Goal: Find specific fact: Find specific fact

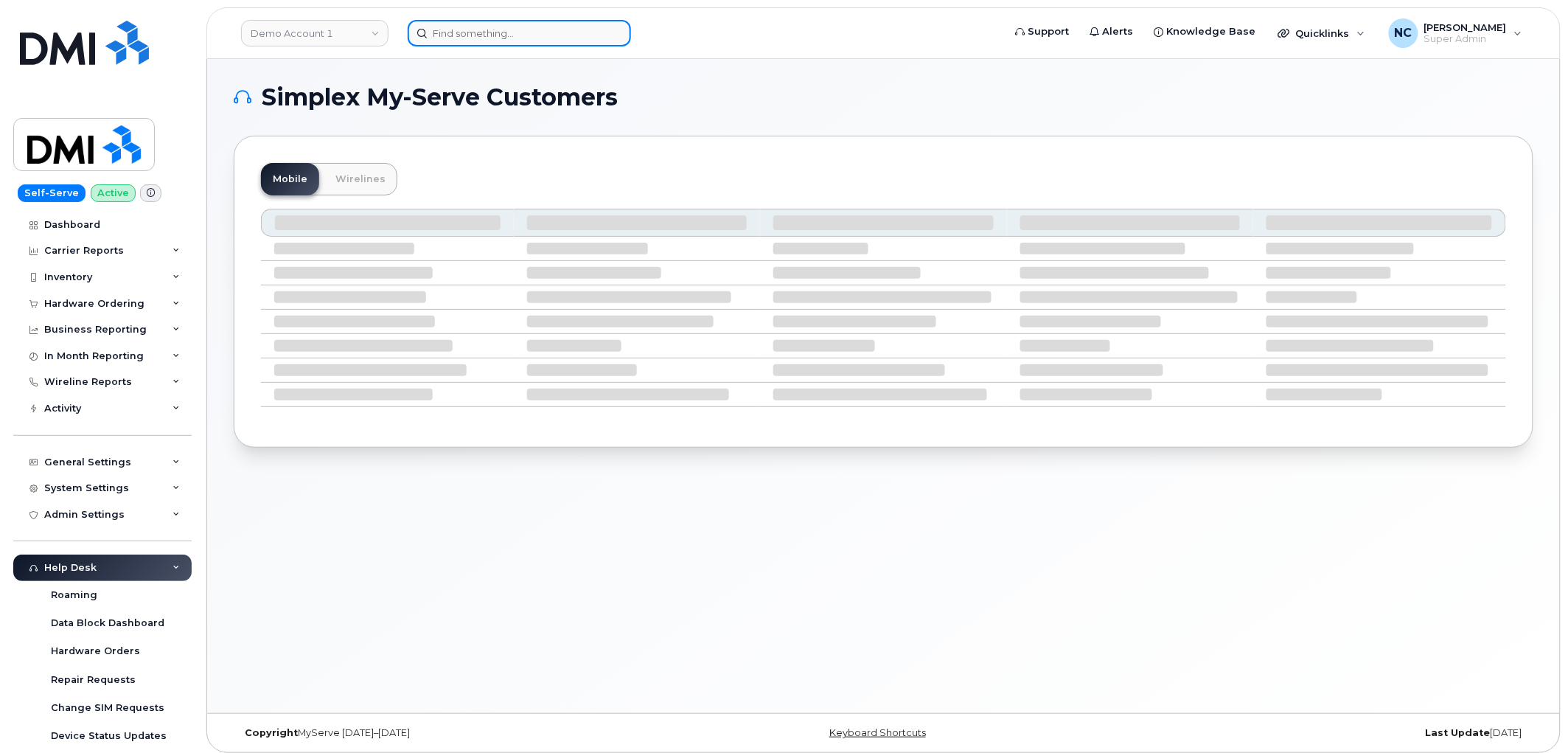
click at [504, 39] on input at bounding box center [519, 33] width 224 height 26
paste input "562-781-4049"
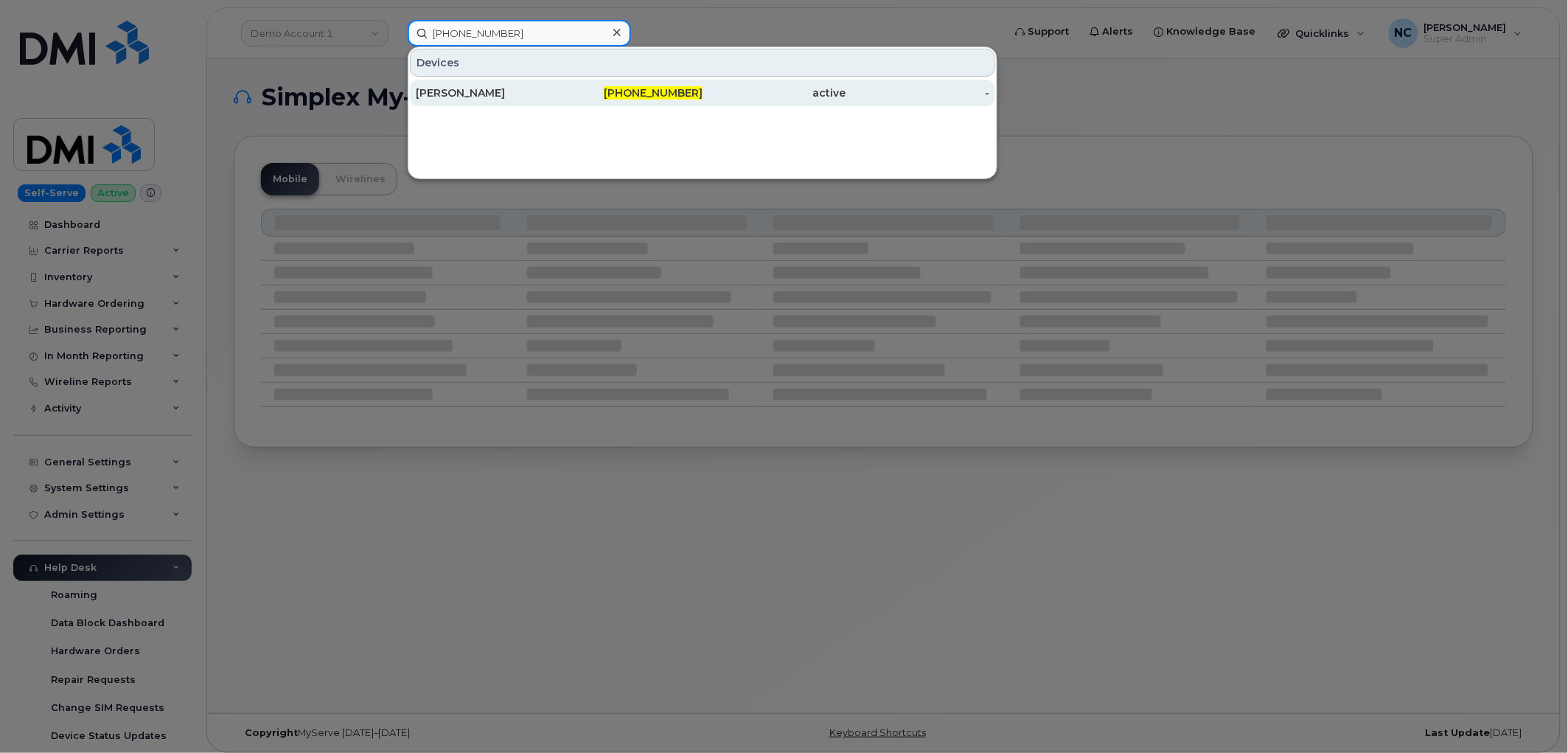
type input "562-781-4049"
click at [515, 103] on div "Juan Bravo" at bounding box center [487, 92] width 144 height 26
click at [514, 94] on div "Juan Bravo" at bounding box center [487, 92] width 144 height 15
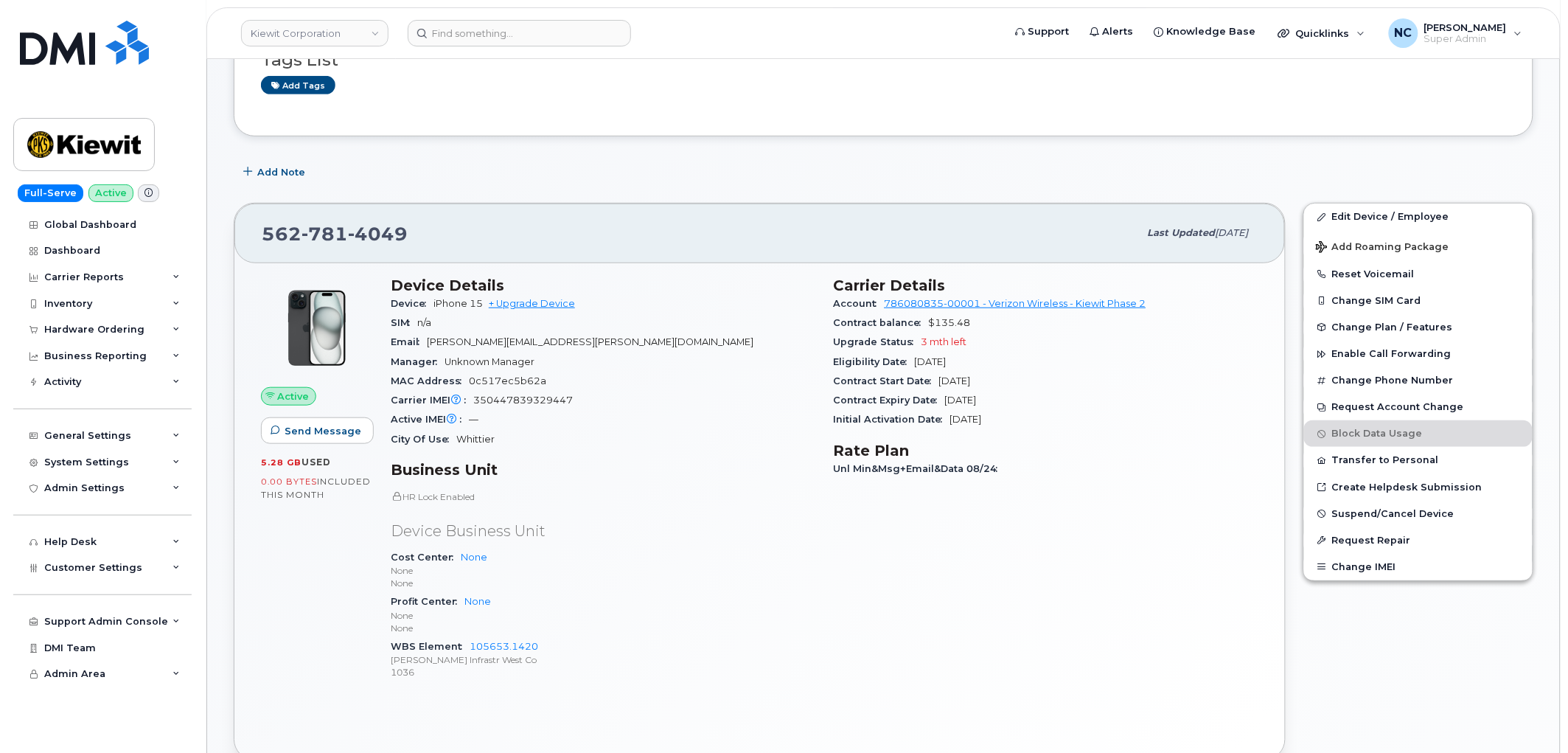
scroll to position [246, 0]
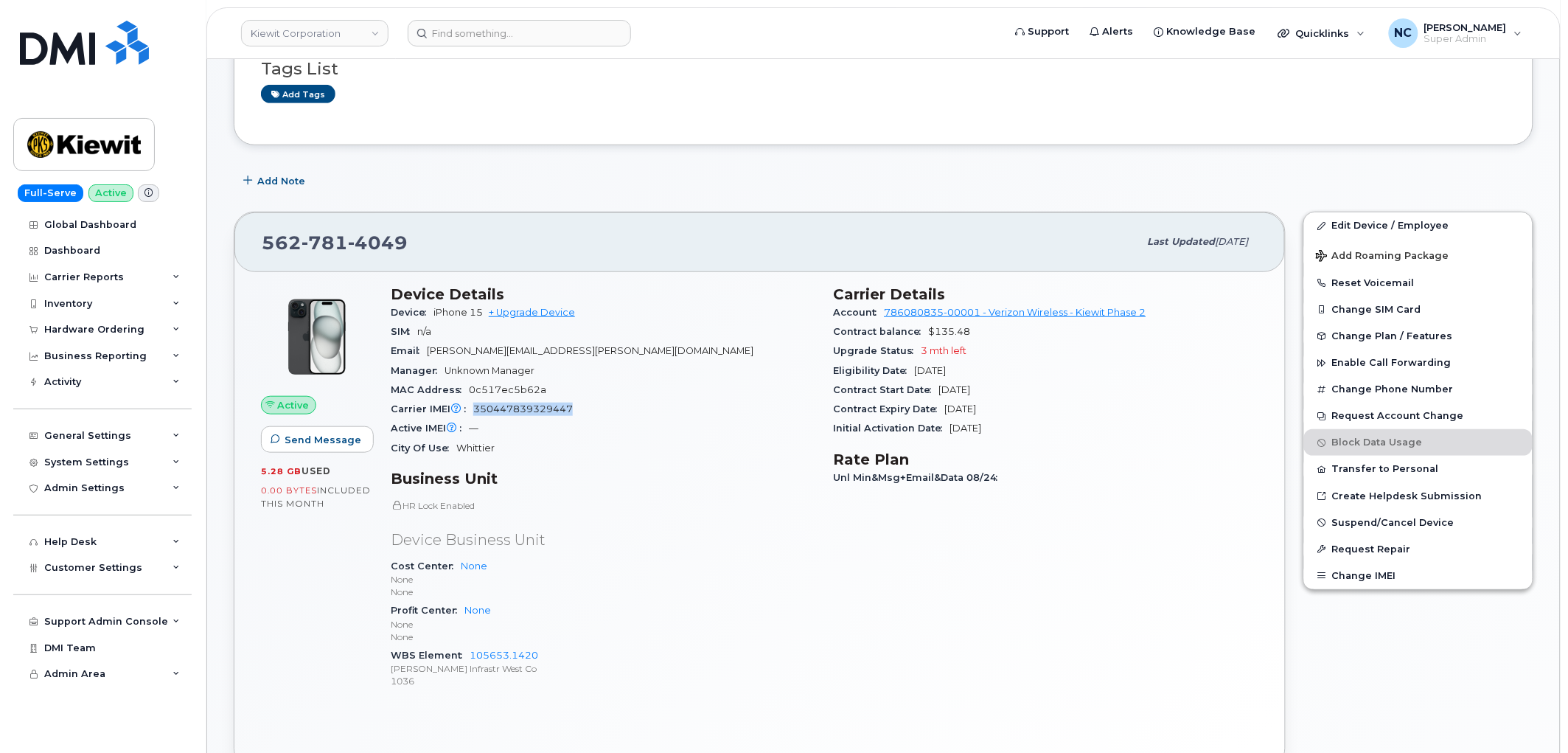
drag, startPoint x: 579, startPoint y: 402, endPoint x: 469, endPoint y: 402, distance: 110.0
click at [469, 402] on div "Carrier IMEI Carrier IMEI is reported during the last billing cycle or change o…" at bounding box center [603, 410] width 425 height 19
copy span "350447839329447"
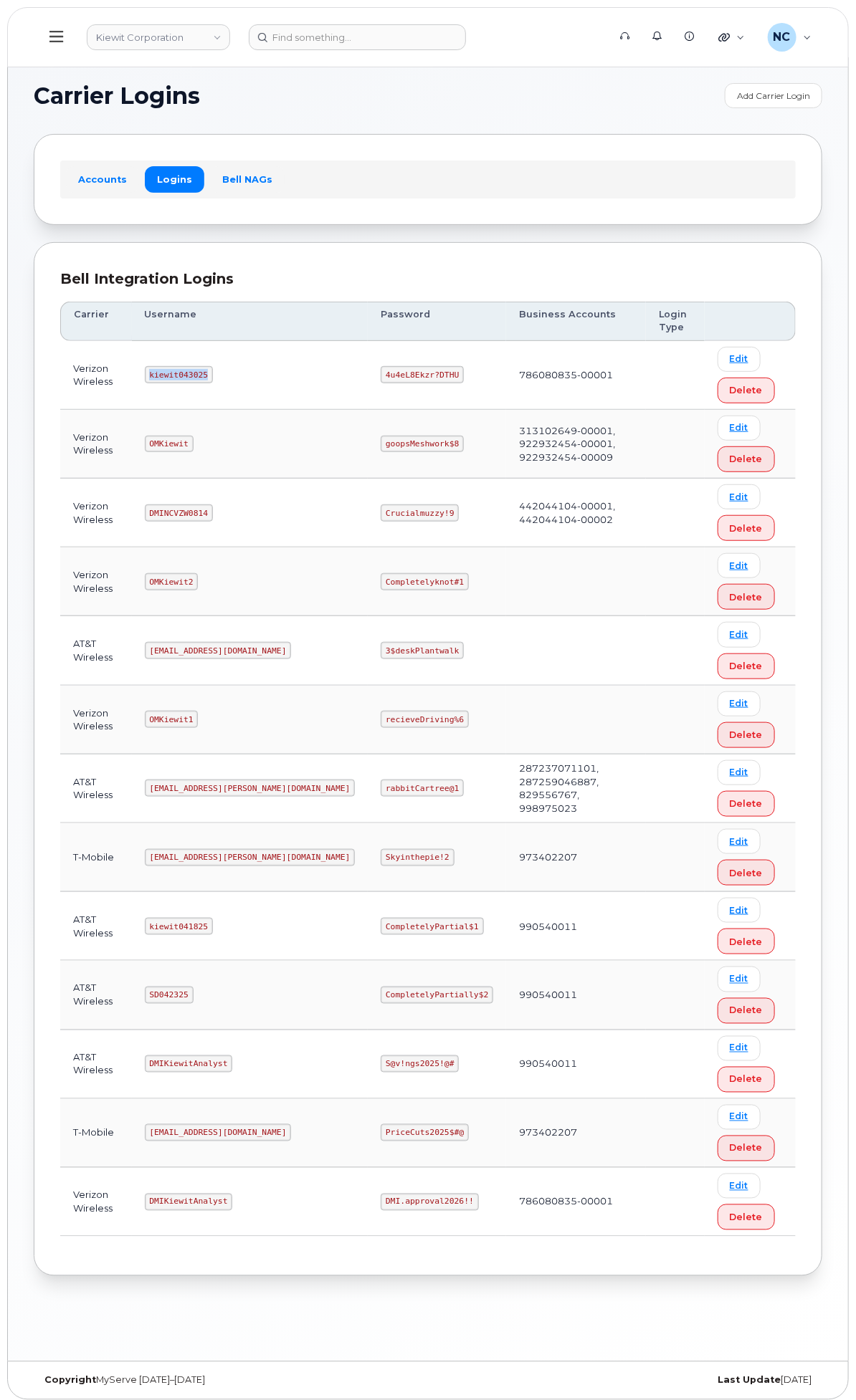
drag, startPoint x: 397, startPoint y: 371, endPoint x: 337, endPoint y: 383, distance: 61.2
click at [337, 383] on td "kiewit043025" at bounding box center [250, 376] width 236 height 68
copy code "kiewit043025"
drag, startPoint x: 556, startPoint y: 385, endPoint x: 493, endPoint y: 381, distance: 63.1
click at [493, 381] on td "4u4eL8Ekzr?DTHU" at bounding box center [437, 376] width 139 height 68
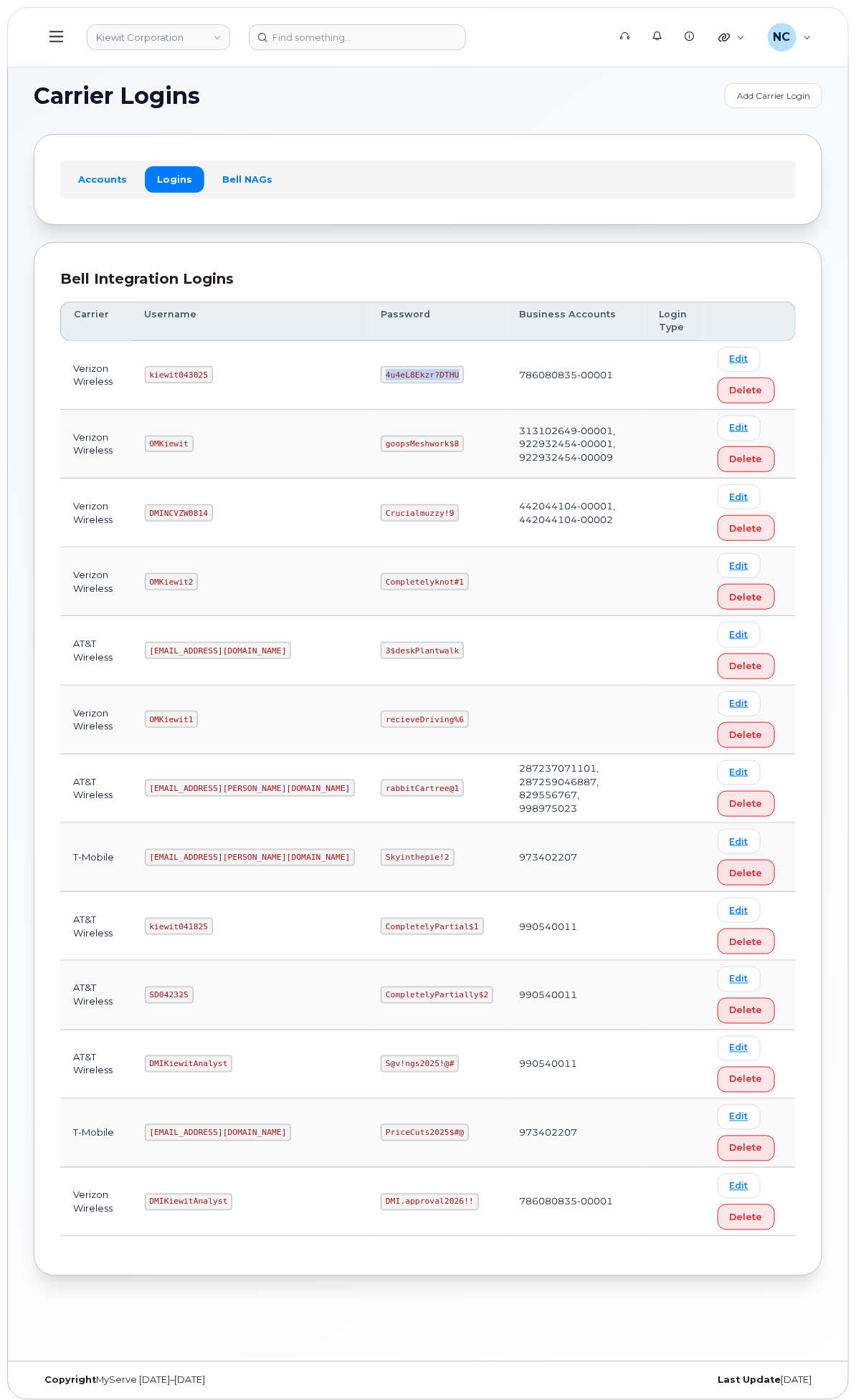
copy code "4u4eL8Ekzr?DTHU"
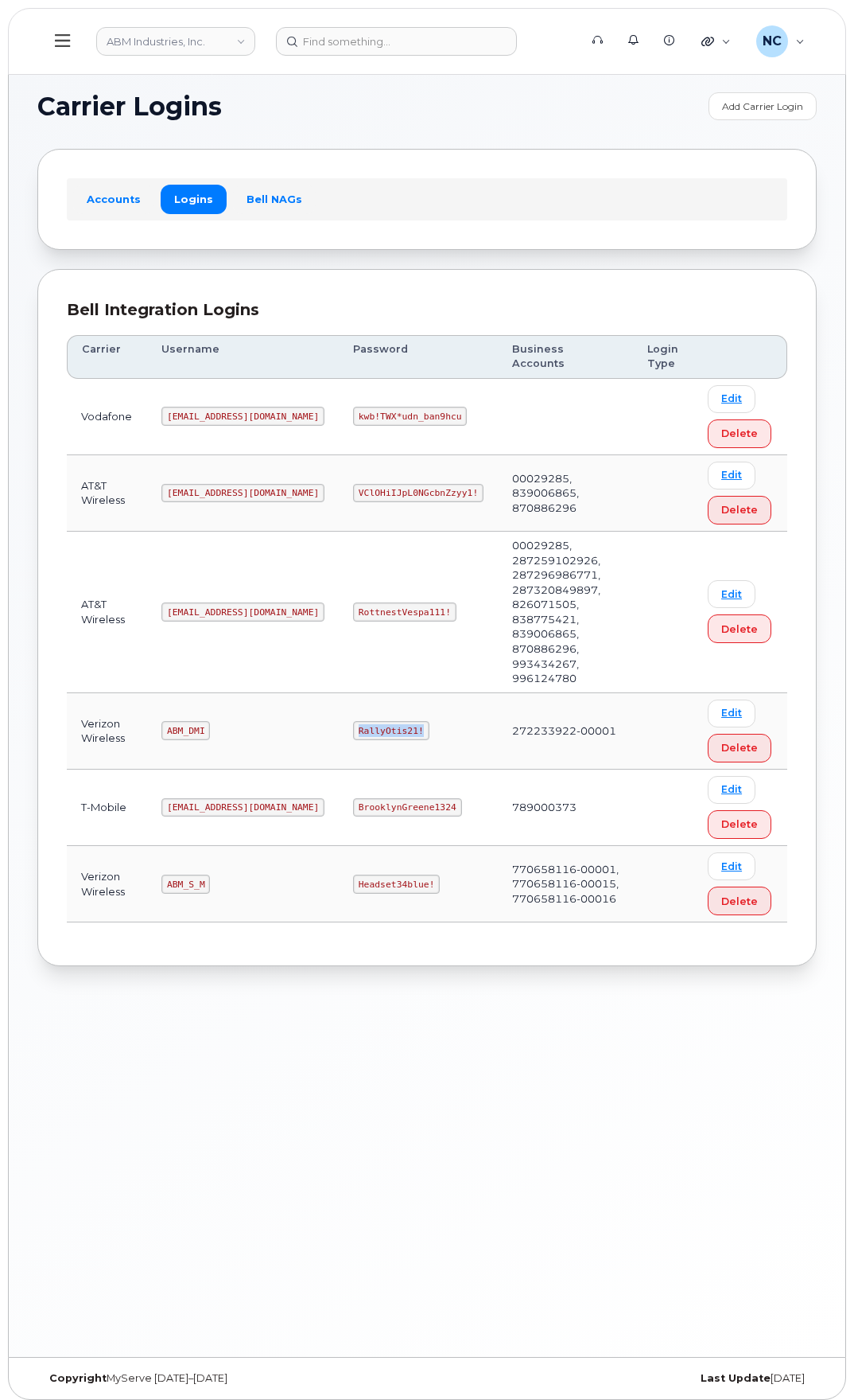
drag, startPoint x: 384, startPoint y: 663, endPoint x: 310, endPoint y: 566, distance: 122.0
click at [276, 693] on tr "Verizon Wireless ABM_DMI RallyOtis21! 272233922-00001 Edit Delete" at bounding box center [427, 731] width 721 height 76
drag, startPoint x: 384, startPoint y: 823, endPoint x: 288, endPoint y: 826, distance: 96.0
click at [339, 846] on td "Headset34blue!" at bounding box center [418, 884] width 159 height 76
drag, startPoint x: 212, startPoint y: 821, endPoint x: 177, endPoint y: 795, distance: 43.6
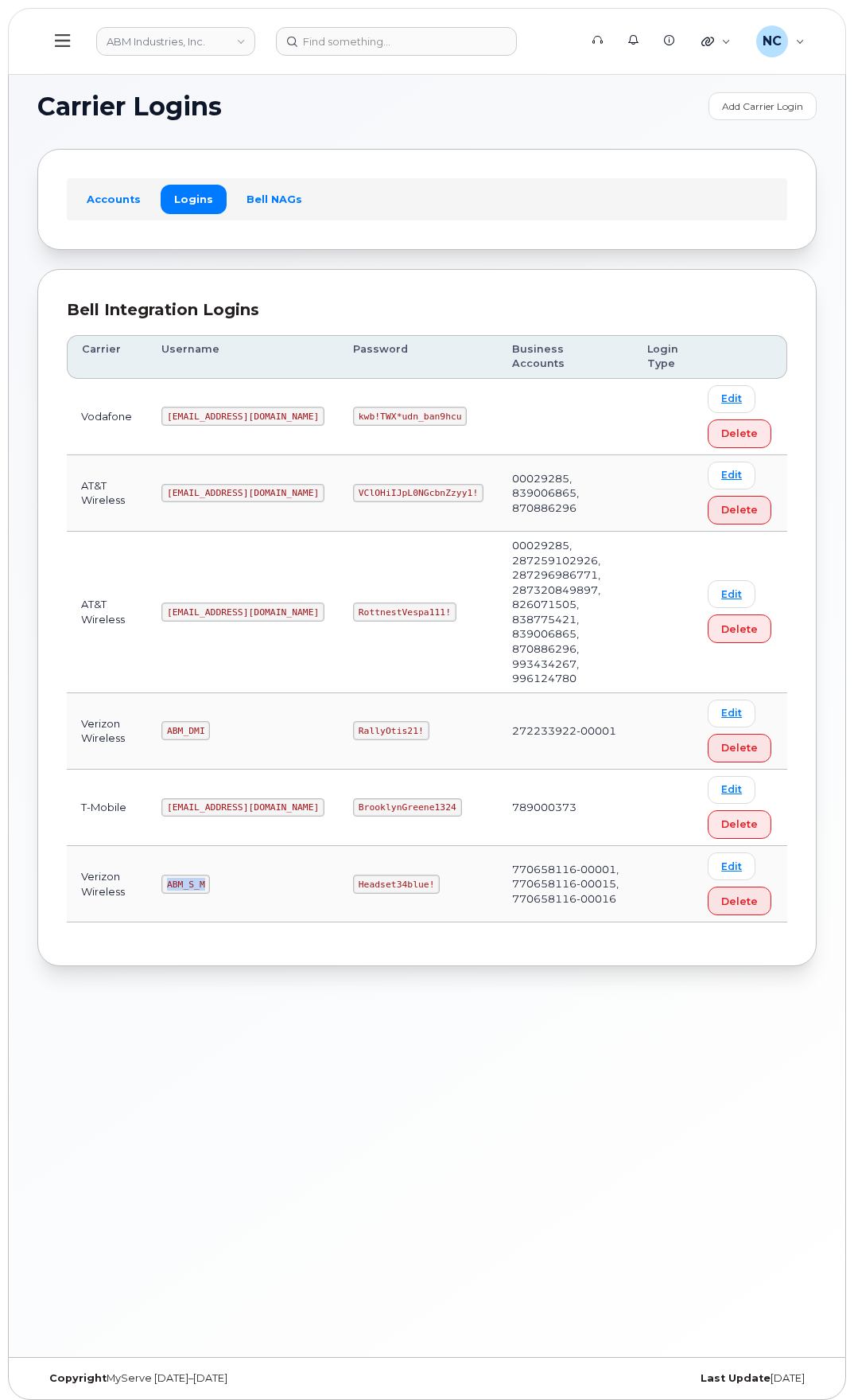
click at [164, 874] on code "ABM_S_M" at bounding box center [185, 884] width 48 height 19
copy code "ABM_S_M"
drag, startPoint x: 374, startPoint y: 827, endPoint x: 290, endPoint y: 828, distance: 84.0
click at [339, 846] on td "Headset34blue!" at bounding box center [418, 884] width 159 height 76
copy code "Headset34blue!"
